Goal: Navigation & Orientation: Find specific page/section

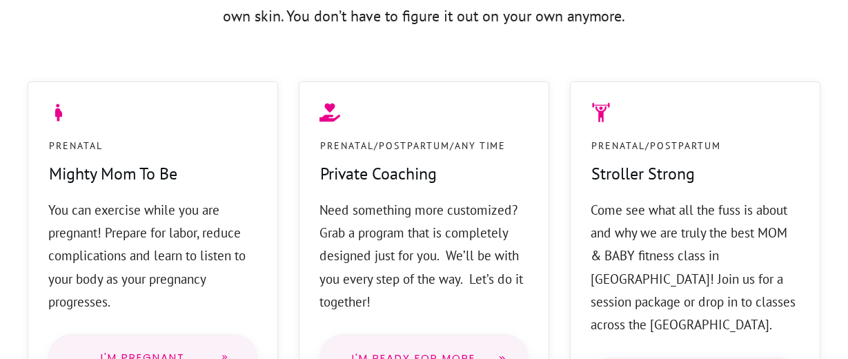
scroll to position [1198, 0]
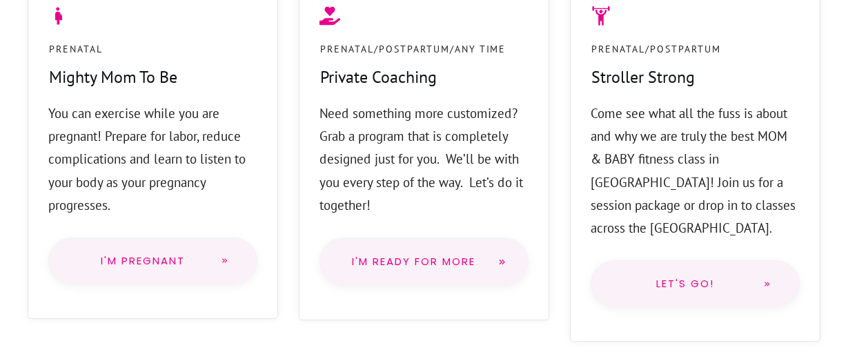
click at [631, 260] on link "Let's go!" at bounding box center [695, 283] width 209 height 47
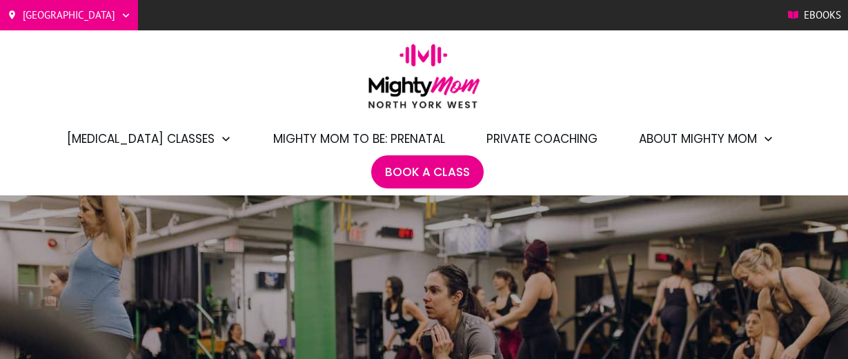
scroll to position [1521, 0]
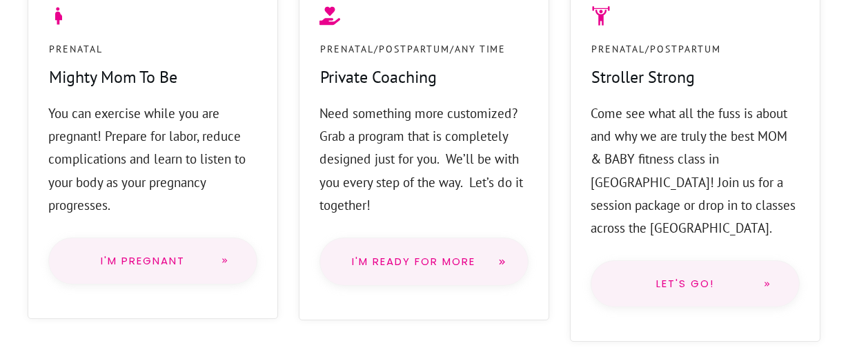
scroll to position [1198, 0]
